Goal: Task Accomplishment & Management: Use online tool/utility

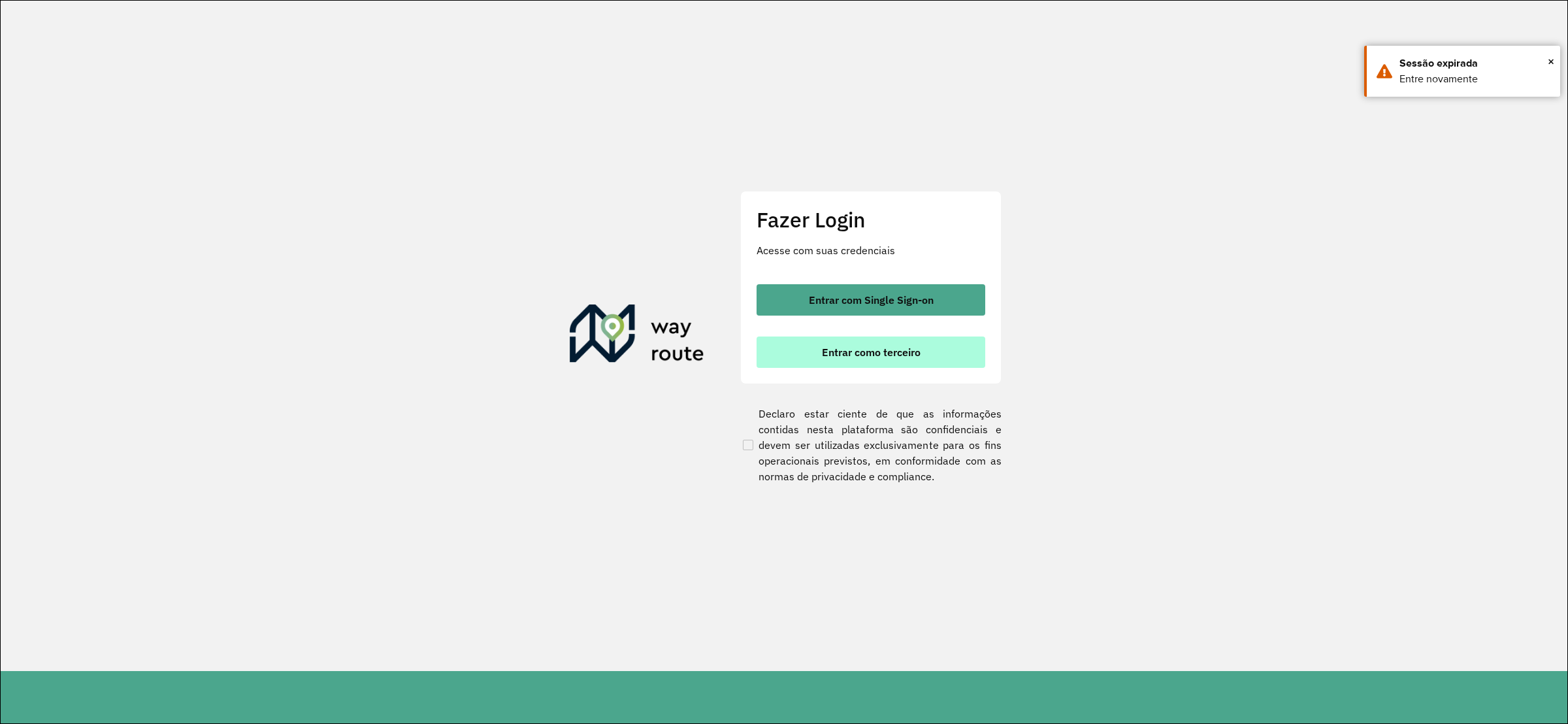
click at [870, 366] on button "Entrar como terceiro" at bounding box center [871, 352] width 229 height 31
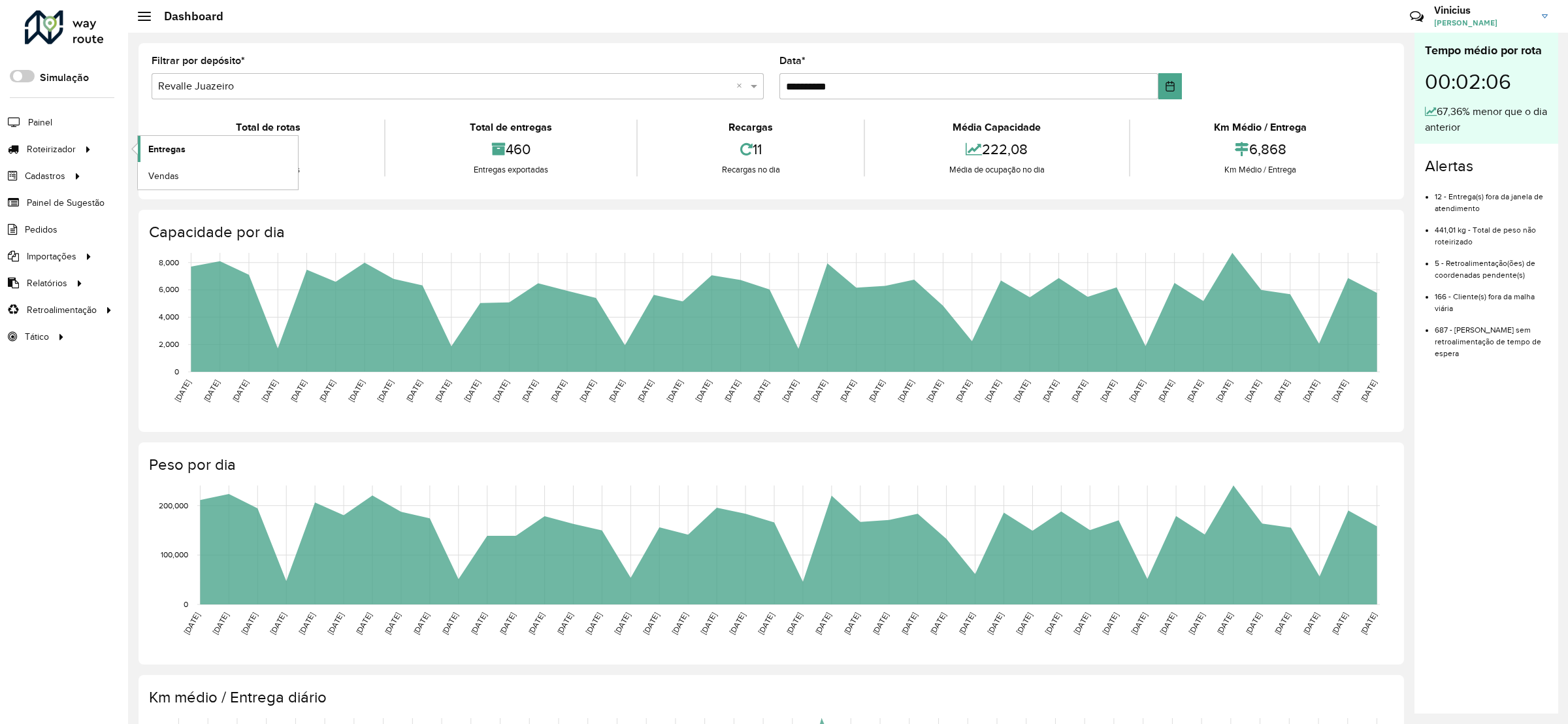
click at [147, 154] on link "Entregas" at bounding box center [217, 149] width 160 height 26
click at [157, 141] on link "Entregas" at bounding box center [217, 149] width 160 height 26
click at [208, 310] on link "Coordenadas" at bounding box center [217, 309] width 160 height 26
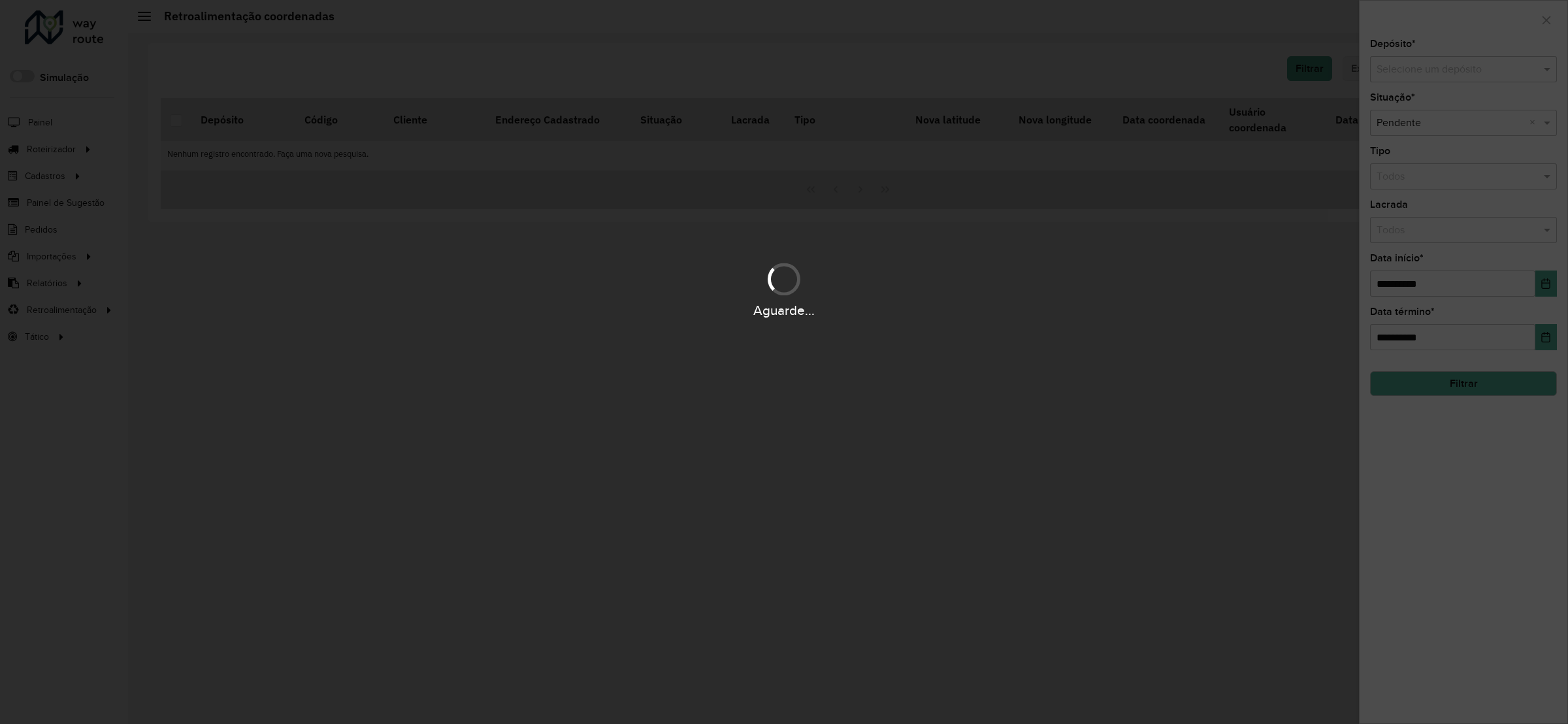
click at [1546, 302] on hb-app "Aguarde... Pop-up bloqueado! Seu navegador bloqueou automáticamente a abertura …" at bounding box center [784, 362] width 1568 height 724
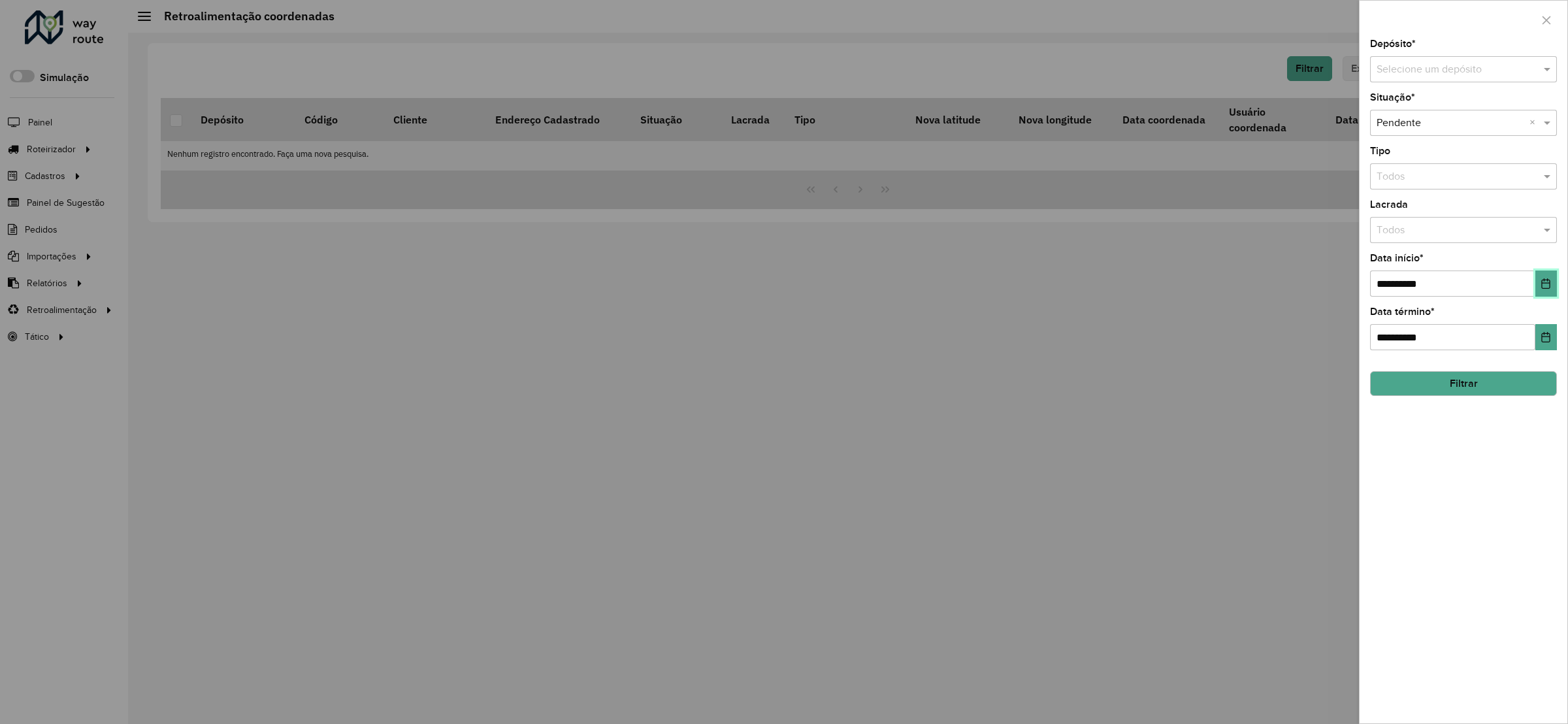
click at [1545, 295] on button "Choose Date" at bounding box center [1545, 283] width 22 height 26
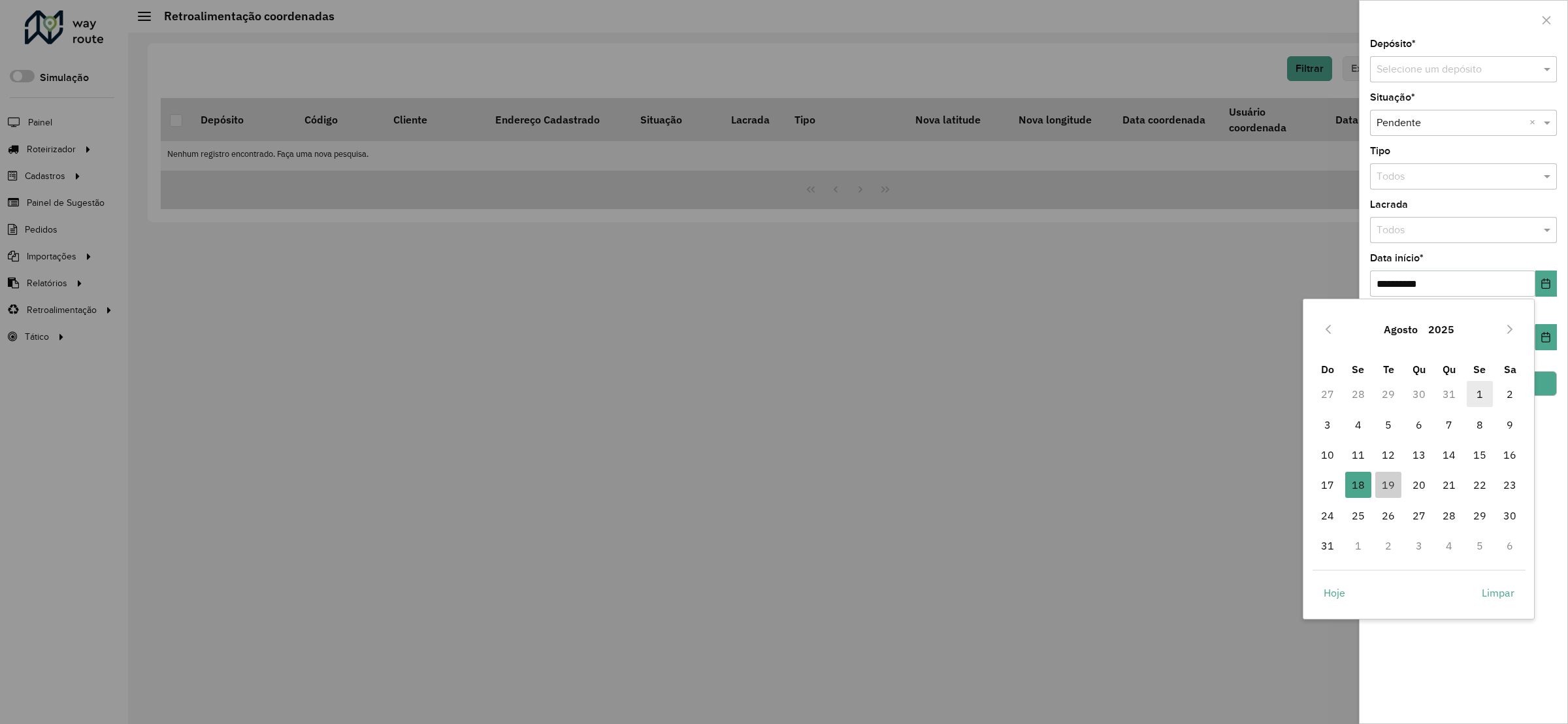
click at [1483, 393] on span "1" at bounding box center [1479, 394] width 26 height 26
type input "**********"
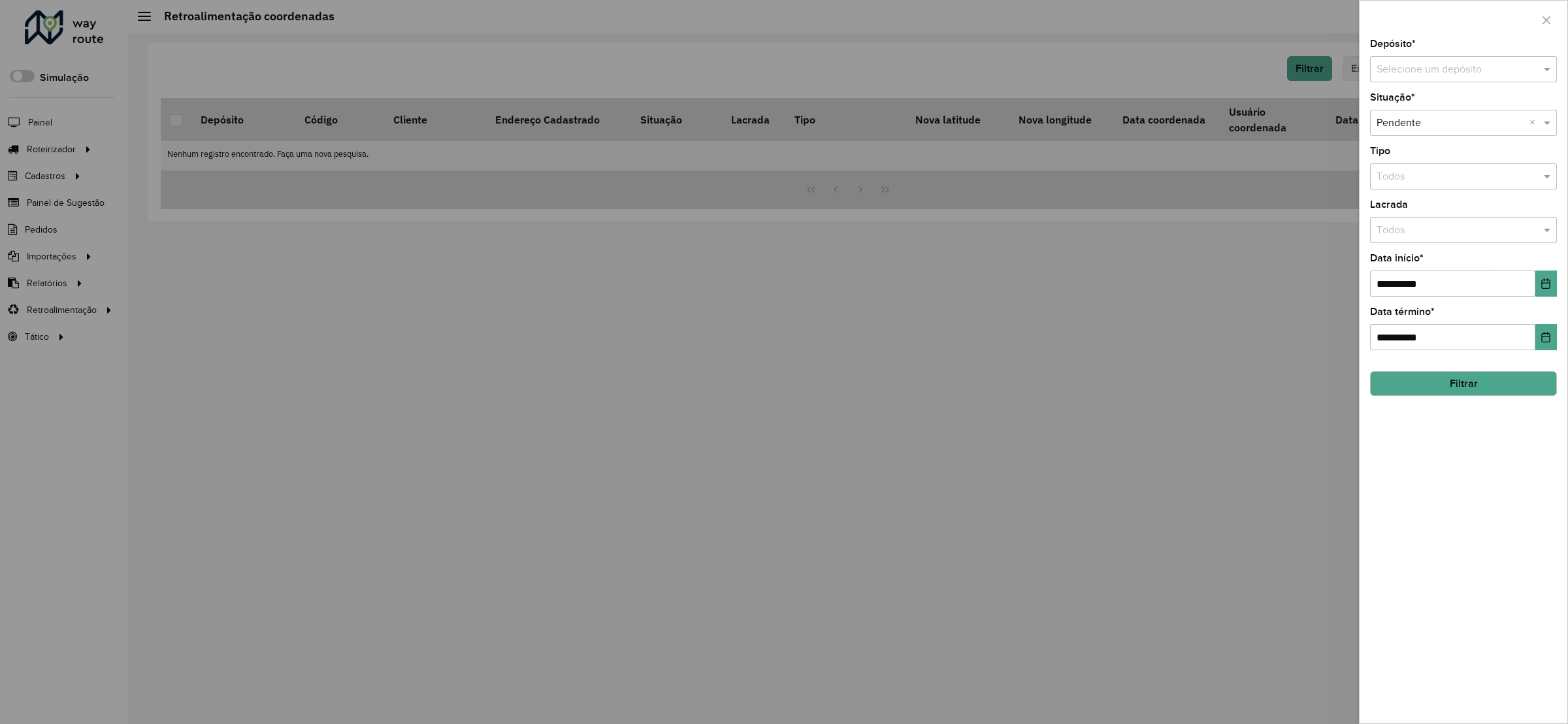
click at [1479, 71] on input "text" at bounding box center [1450, 69] width 147 height 15
click at [1455, 217] on span "Revalle Nordeste" at bounding box center [1414, 219] width 78 height 11
click at [1461, 361] on div "**********" at bounding box center [1463, 382] width 208 height 685
click at [1469, 383] on button "Filtrar" at bounding box center [1463, 383] width 187 height 25
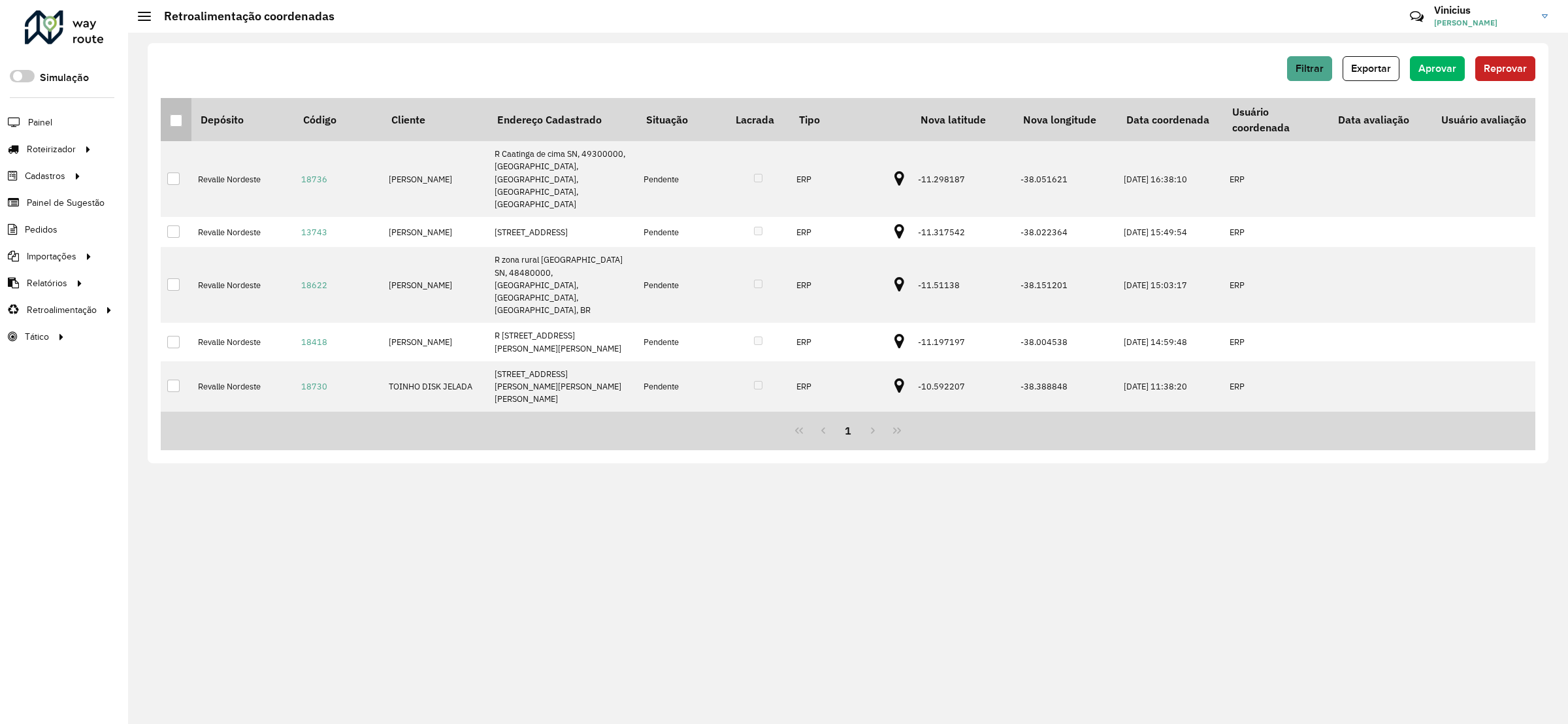
click at [173, 122] on div at bounding box center [175, 120] width 12 height 12
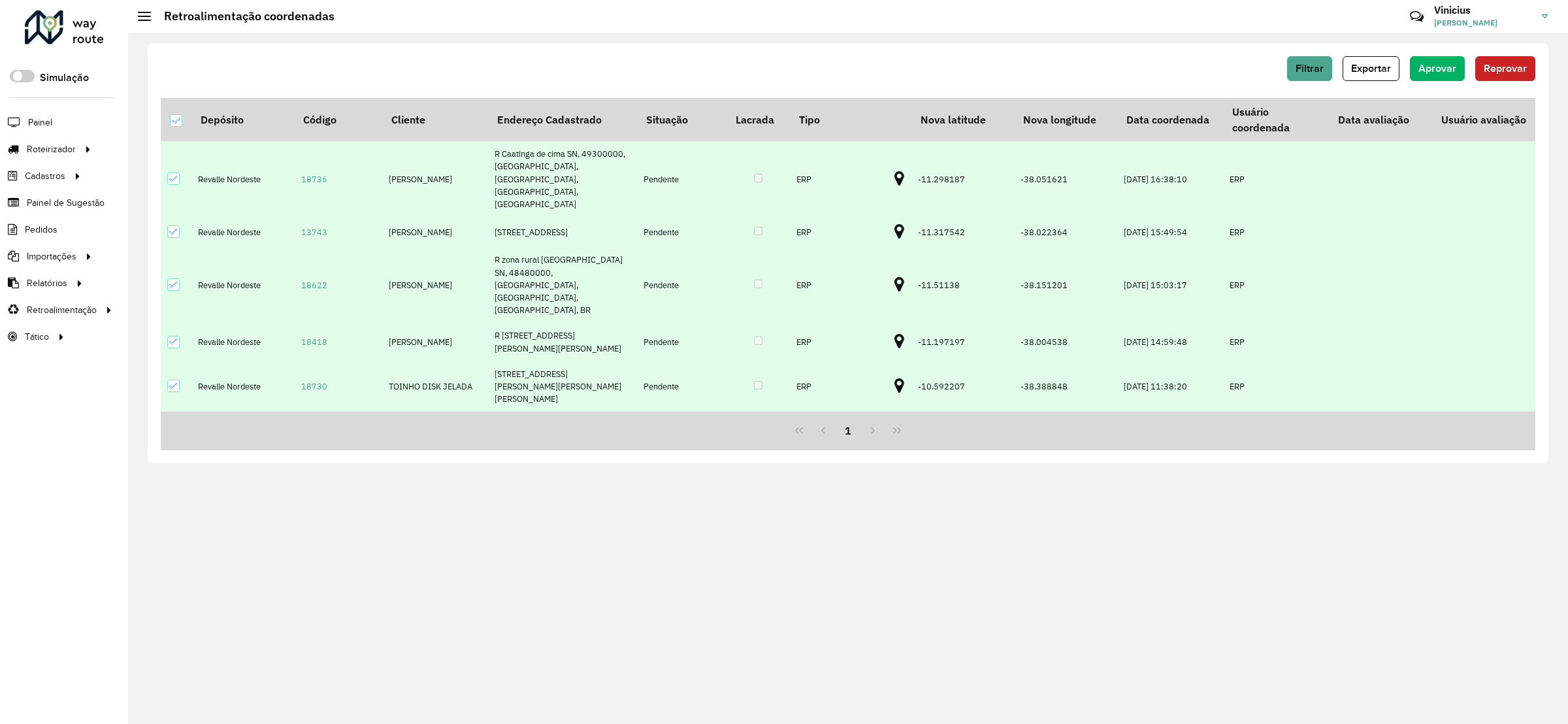
click at [1447, 55] on div "Filtrar Exportar Aprovar Reprovar Depósito Código Cliente Endereço Cadastrado S…" at bounding box center [848, 254] width 1401 height 420
click at [1449, 69] on span "Aprovar" at bounding box center [1437, 68] width 38 height 11
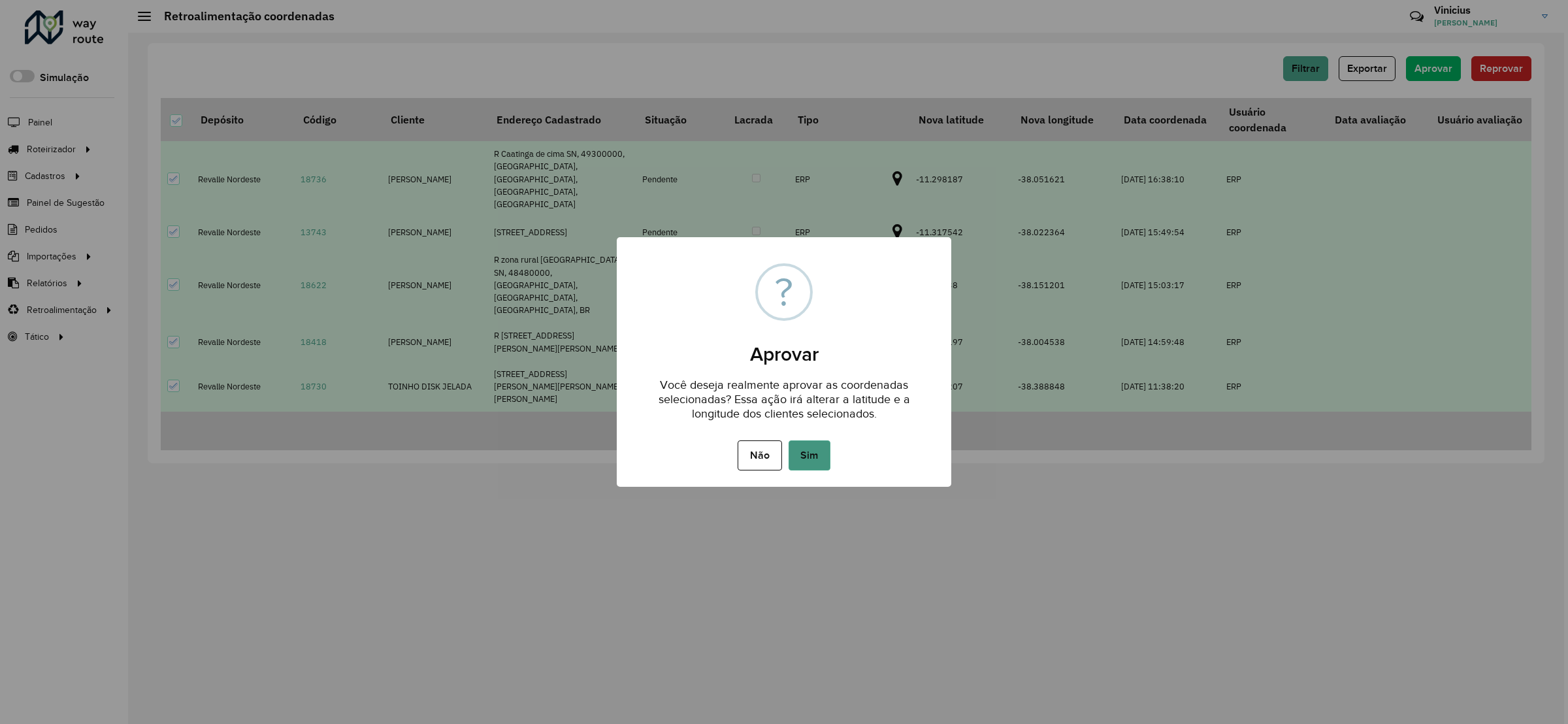
click at [798, 456] on button "Sim" at bounding box center [810, 455] width 42 height 30
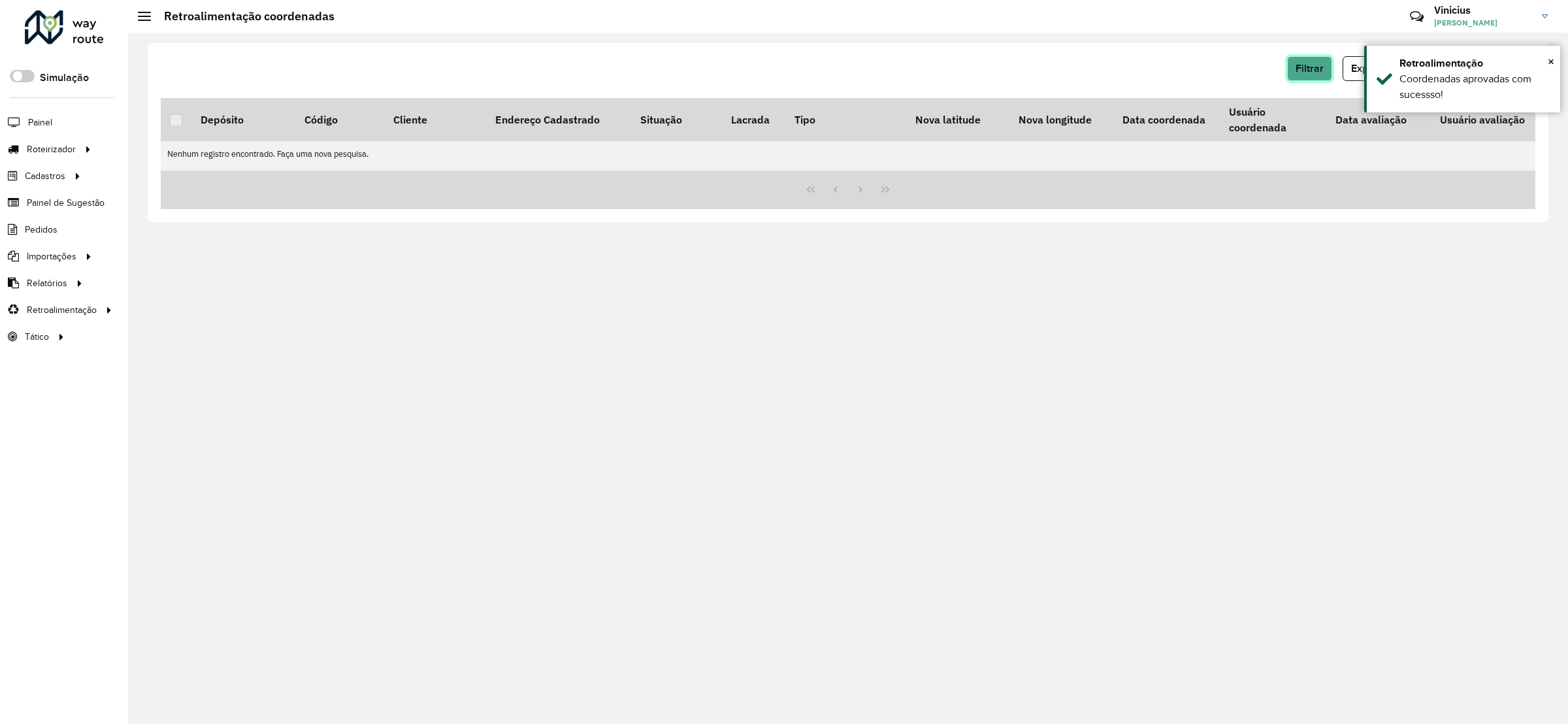
click at [1289, 68] on button "Filtrar" at bounding box center [1310, 68] width 45 height 25
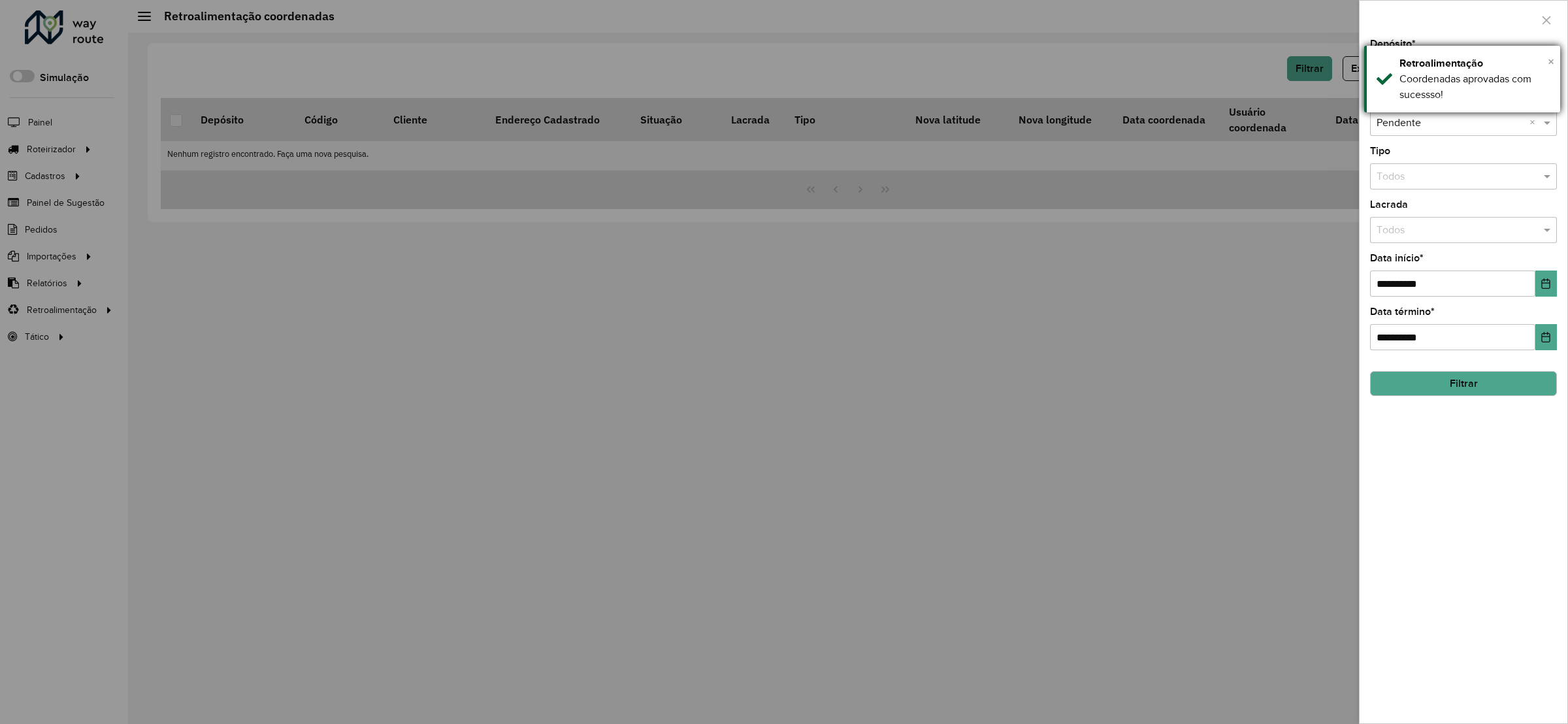
drag, startPoint x: 1556, startPoint y: 55, endPoint x: 1549, endPoint y: 60, distance: 8.6
click at [1553, 55] on div "× Retroalimentação Coordenadas aprovadas com sucessso!" at bounding box center [1462, 79] width 196 height 67
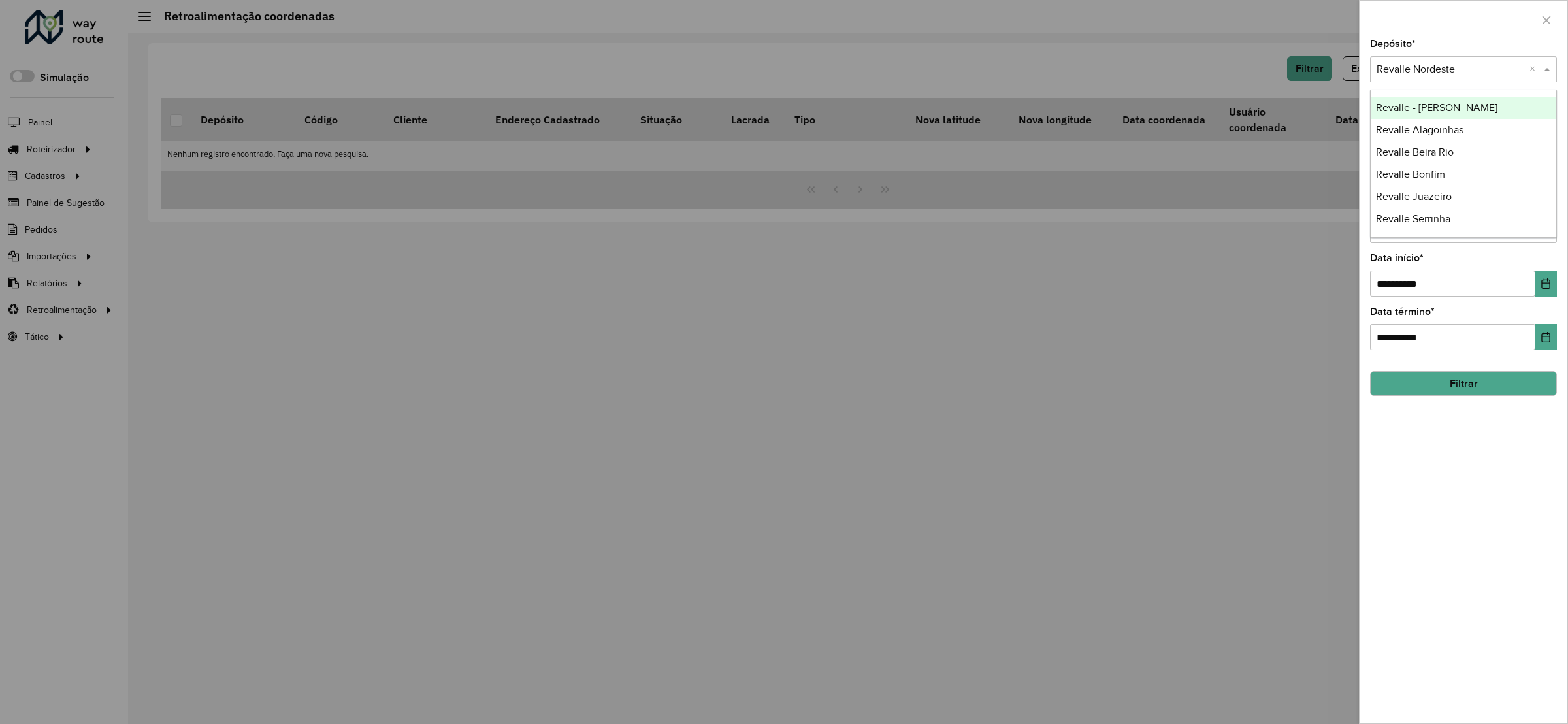
click at [1446, 75] on input "text" at bounding box center [1450, 69] width 147 height 15
click at [1475, 101] on div "Revalle - Paulo Afonso" at bounding box center [1463, 108] width 185 height 23
click at [1461, 394] on button "Filtrar" at bounding box center [1463, 383] width 187 height 25
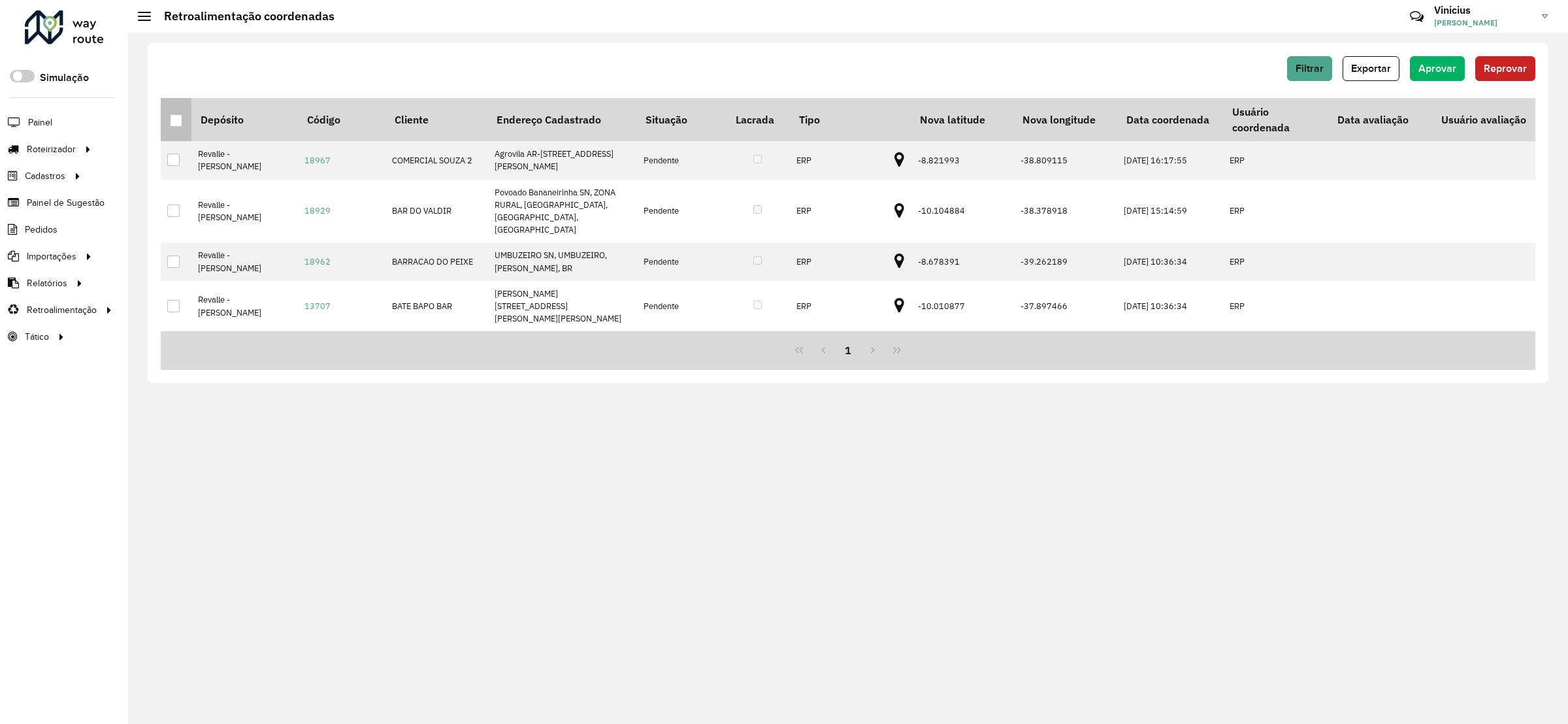
click at [175, 126] on div at bounding box center [175, 120] width 12 height 12
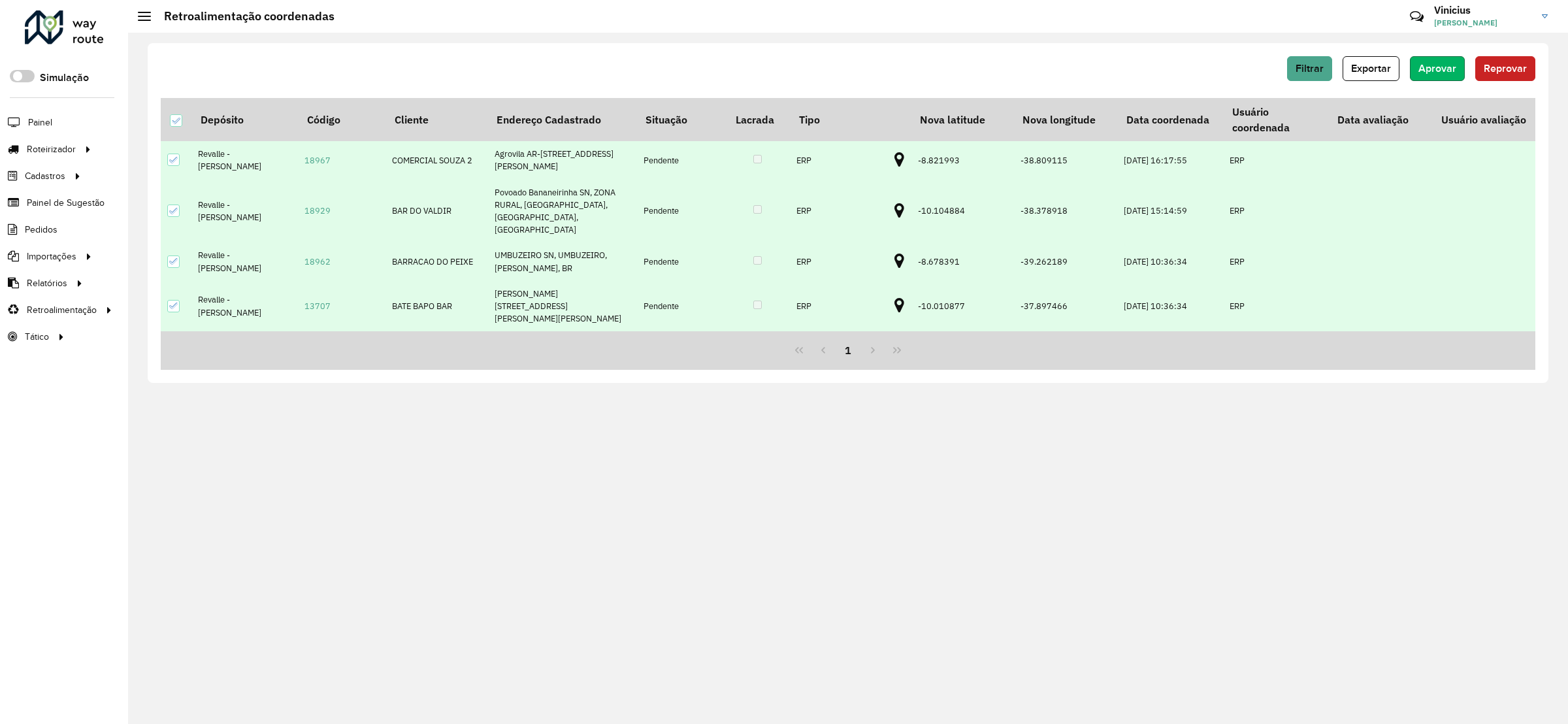
click at [1435, 73] on span "Aprovar" at bounding box center [1437, 68] width 38 height 11
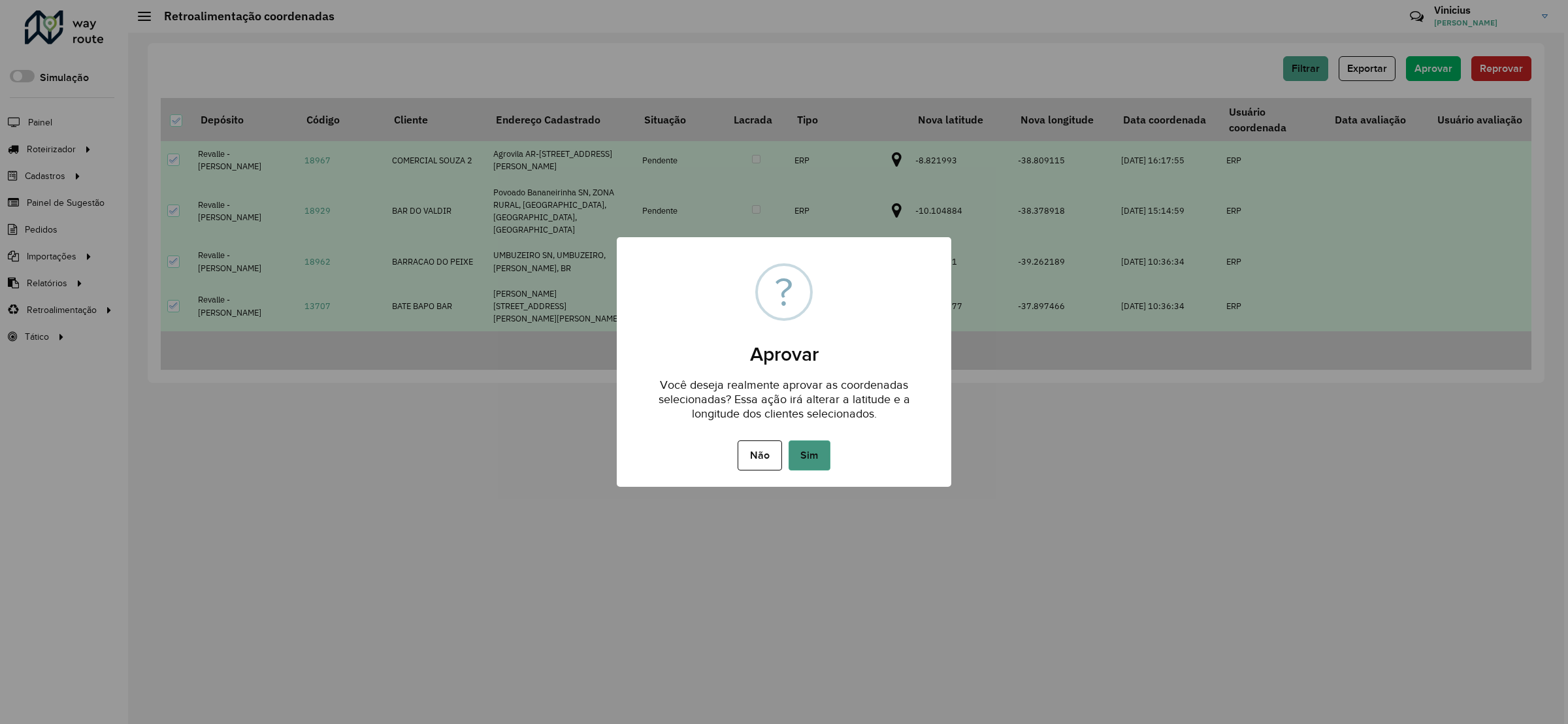
click at [815, 465] on button "Sim" at bounding box center [810, 455] width 42 height 30
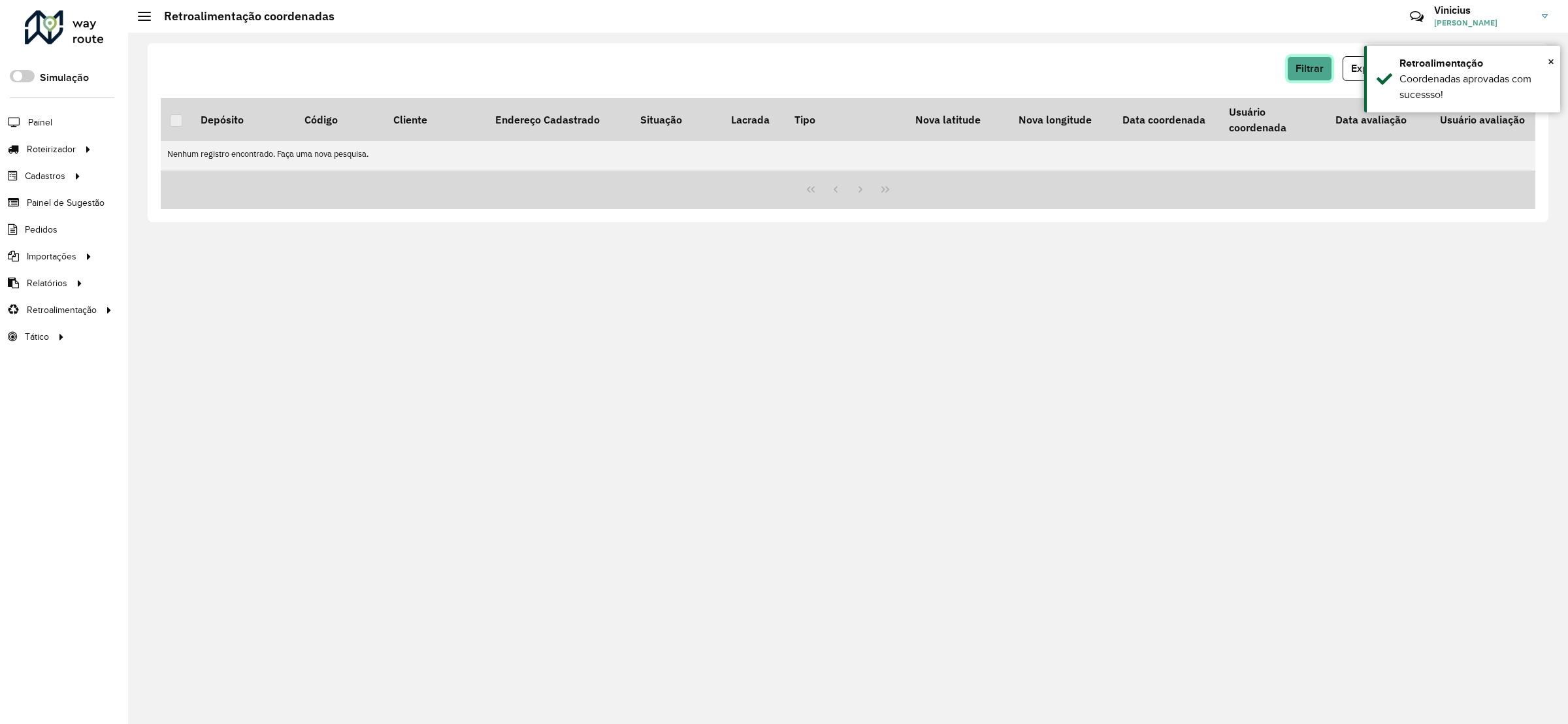
click at [1313, 68] on span "Filtrar" at bounding box center [1309, 68] width 28 height 11
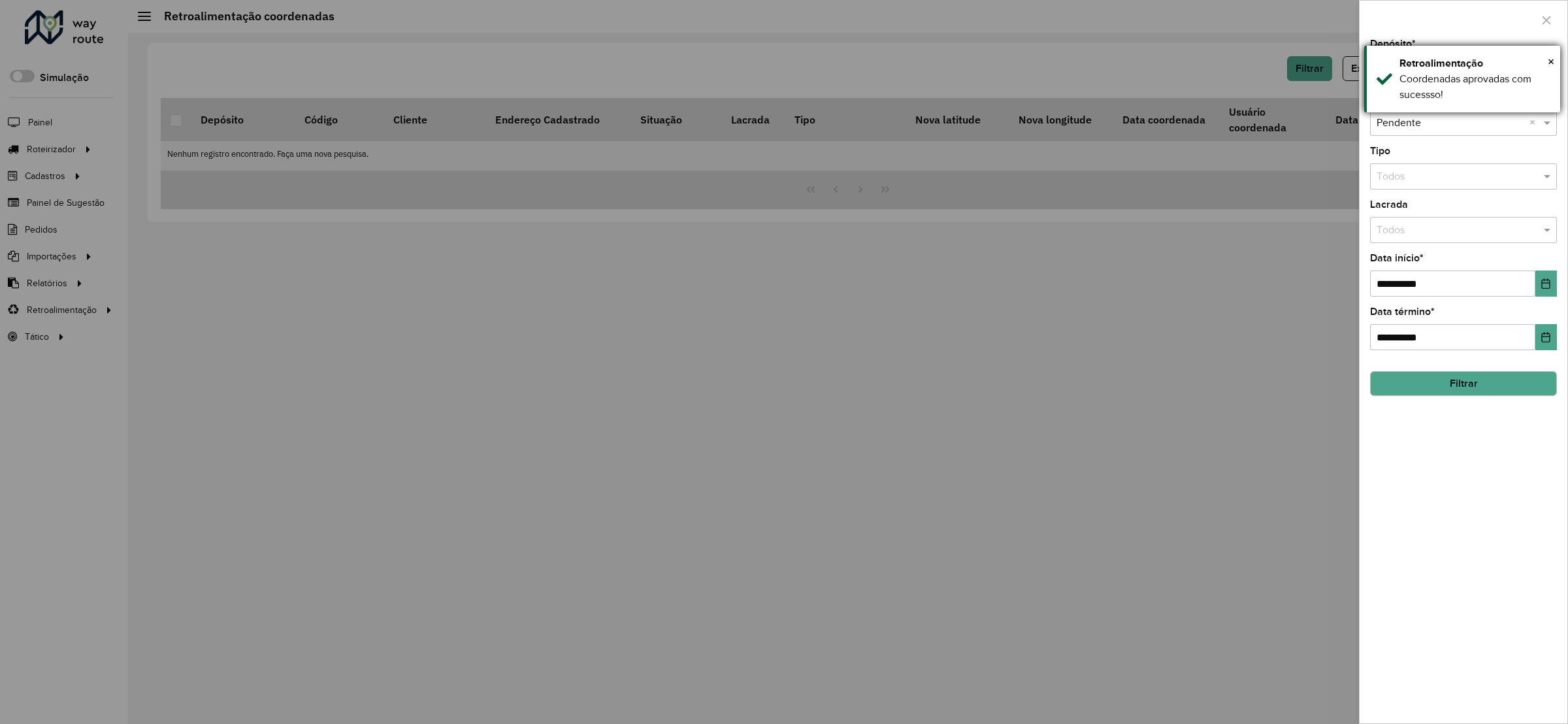
click at [1555, 60] on div "× Retroalimentação Coordenadas aprovadas com sucessso!" at bounding box center [1462, 79] width 196 height 67
click at [1434, 71] on input "text" at bounding box center [1450, 69] width 147 height 15
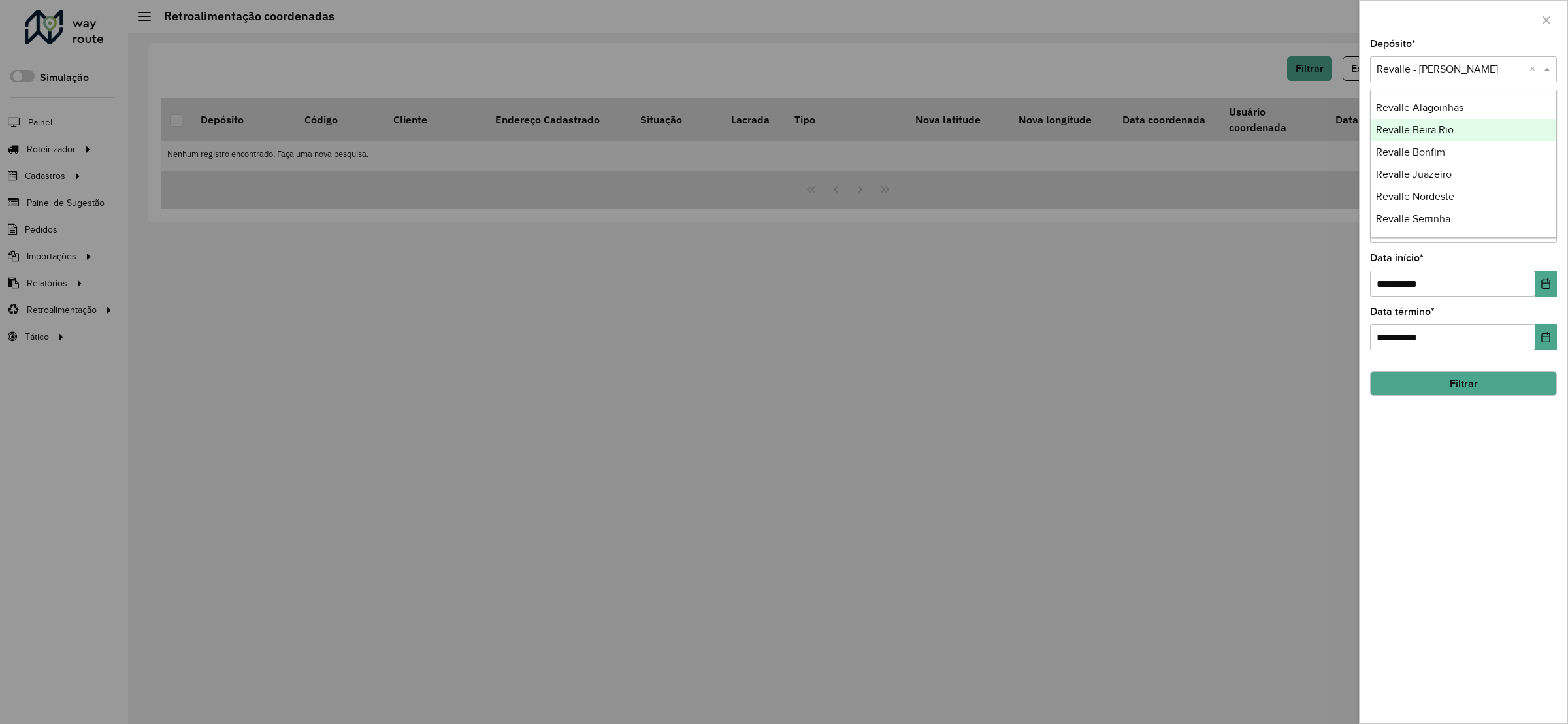
click at [1469, 132] on div "Revalle Beira Rio" at bounding box center [1463, 130] width 185 height 23
click at [1459, 370] on hb-field-button "Filtrar" at bounding box center [1463, 379] width 187 height 35
click at [1465, 383] on button "Filtrar" at bounding box center [1463, 383] width 187 height 25
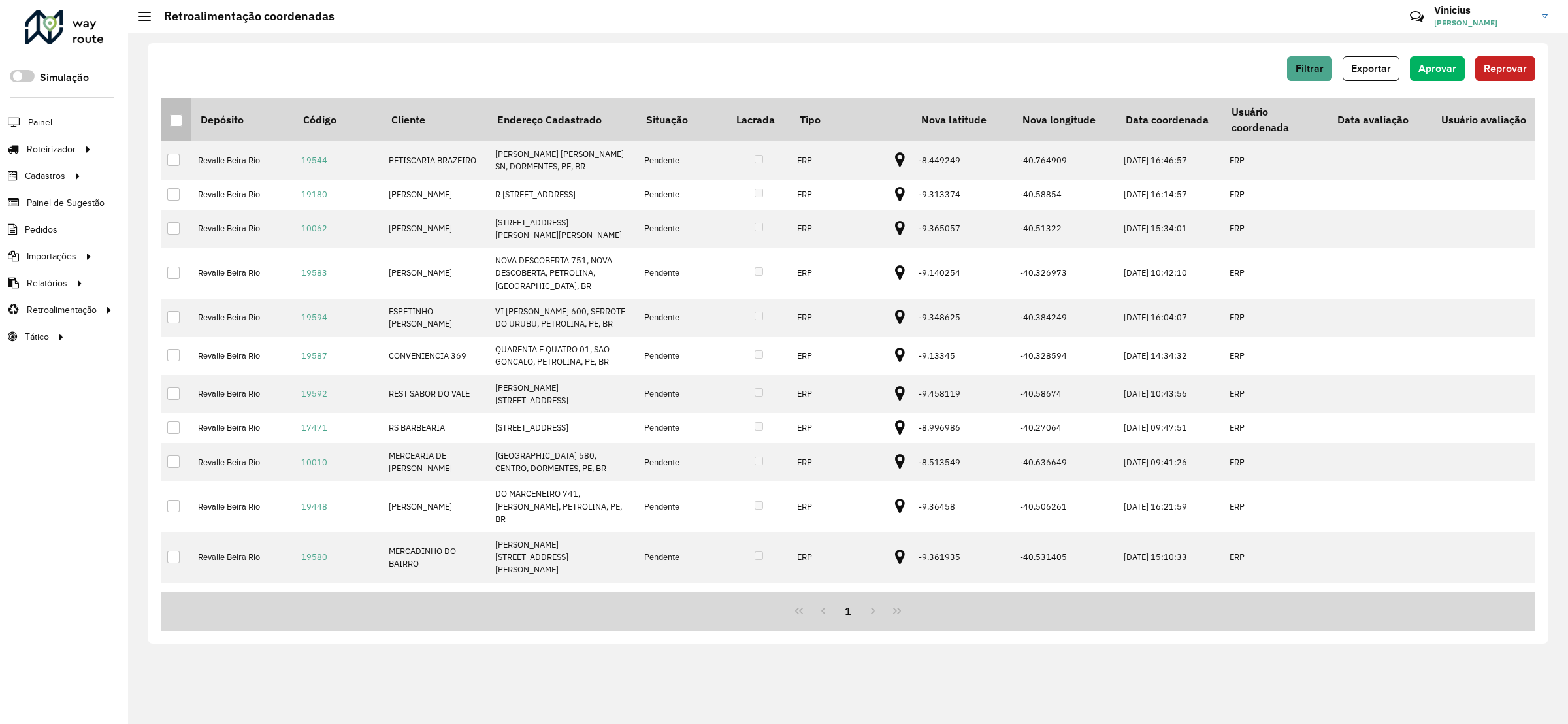
click at [171, 118] on div at bounding box center [175, 120] width 12 height 12
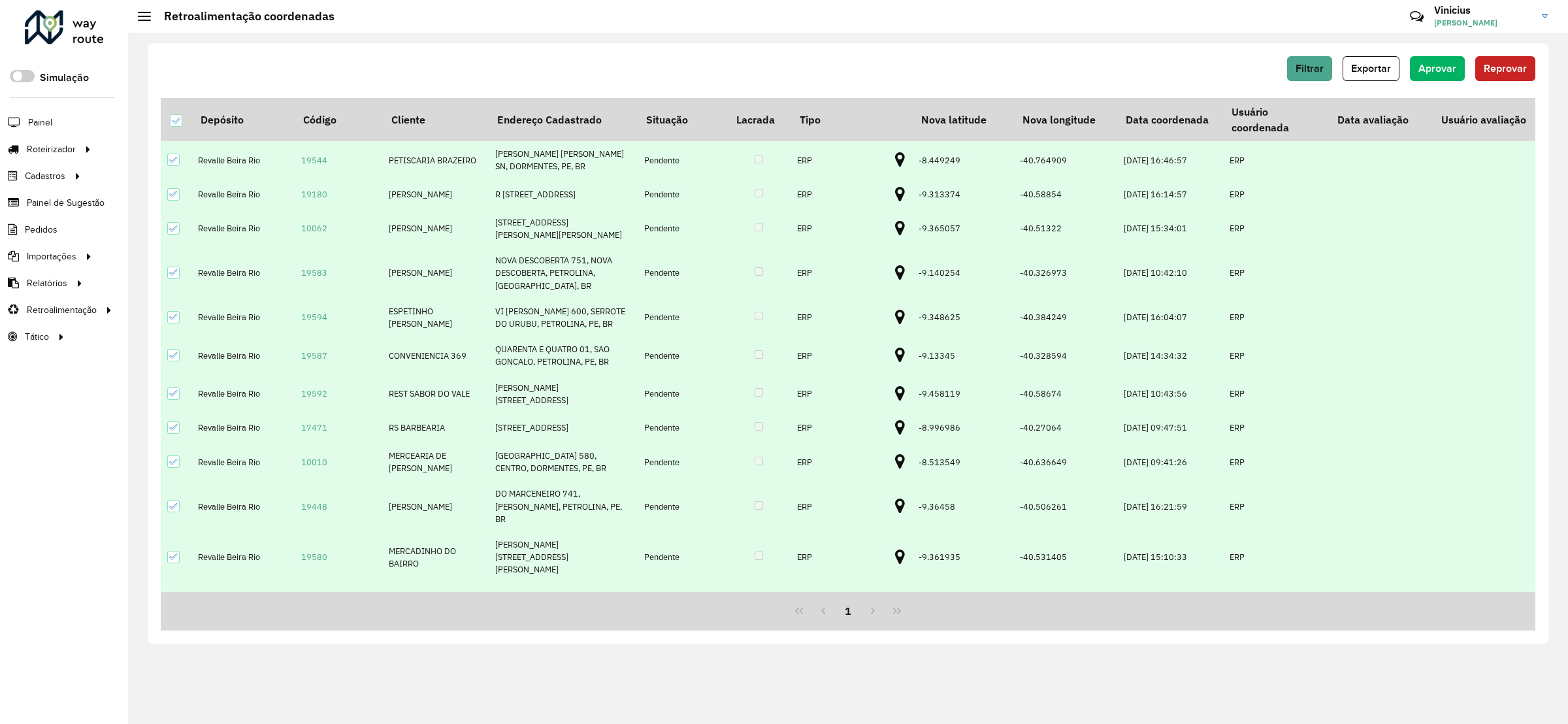
click at [1431, 82] on div "Filtrar Exportar Aprovar Reprovar" at bounding box center [848, 73] width 1375 height 34
click at [1438, 67] on span "Aprovar" at bounding box center [1437, 68] width 38 height 11
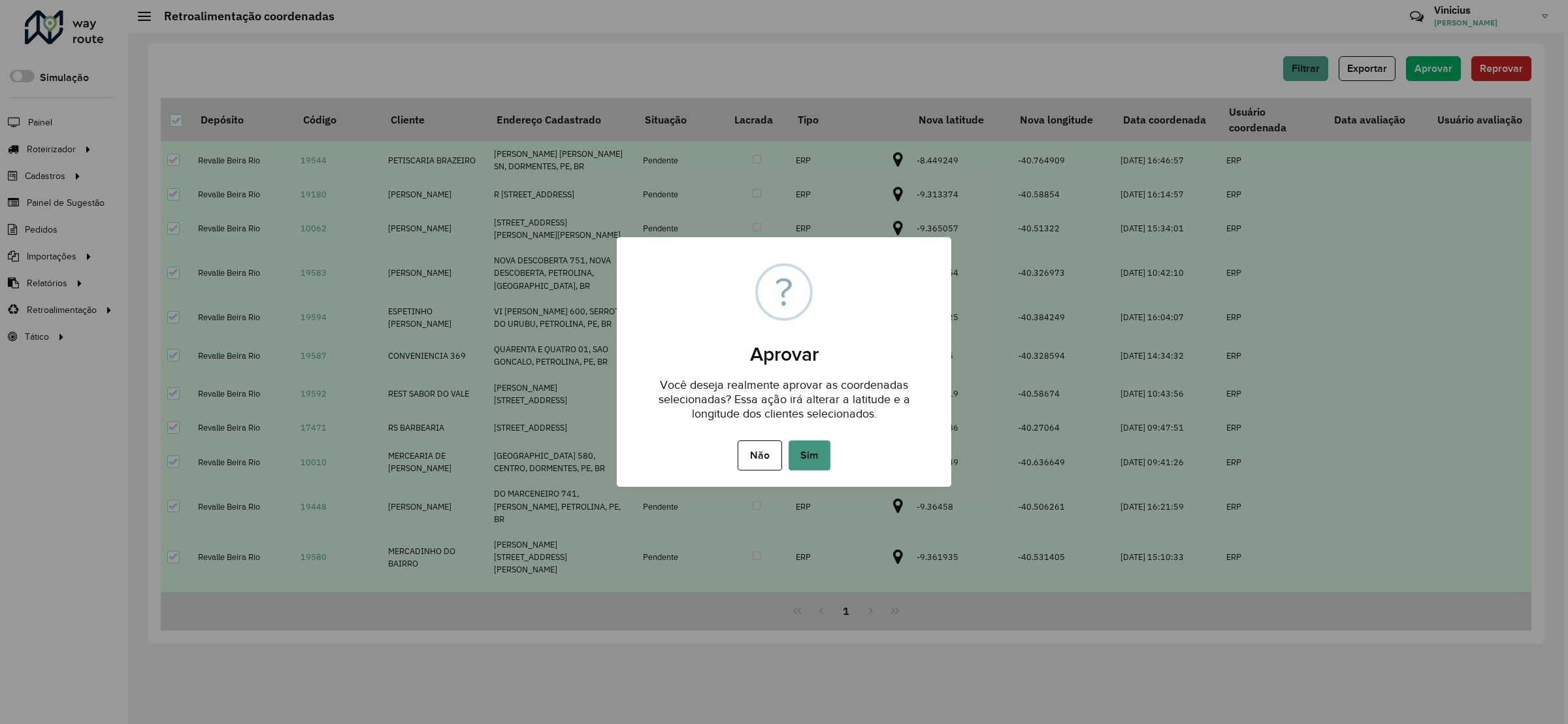
click at [806, 446] on button "Sim" at bounding box center [810, 455] width 42 height 30
